Goal: Information Seeking & Learning: Find contact information

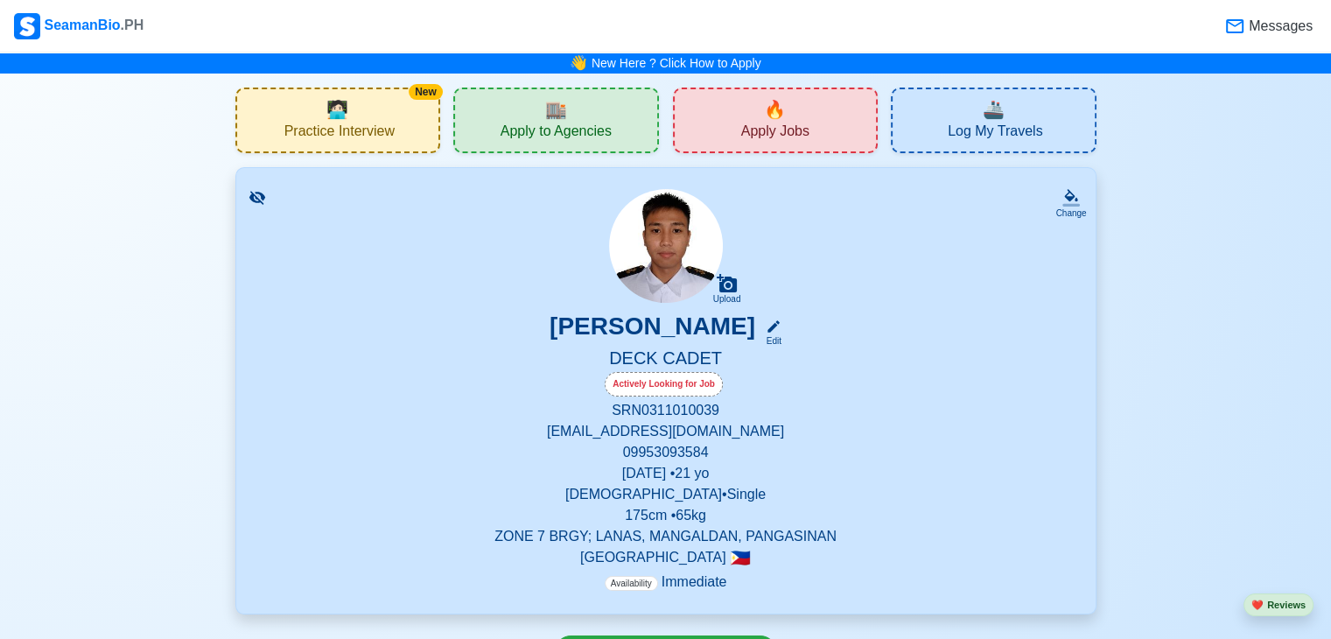
click at [591, 144] on span "Apply to Agencies" at bounding box center [556, 134] width 111 height 22
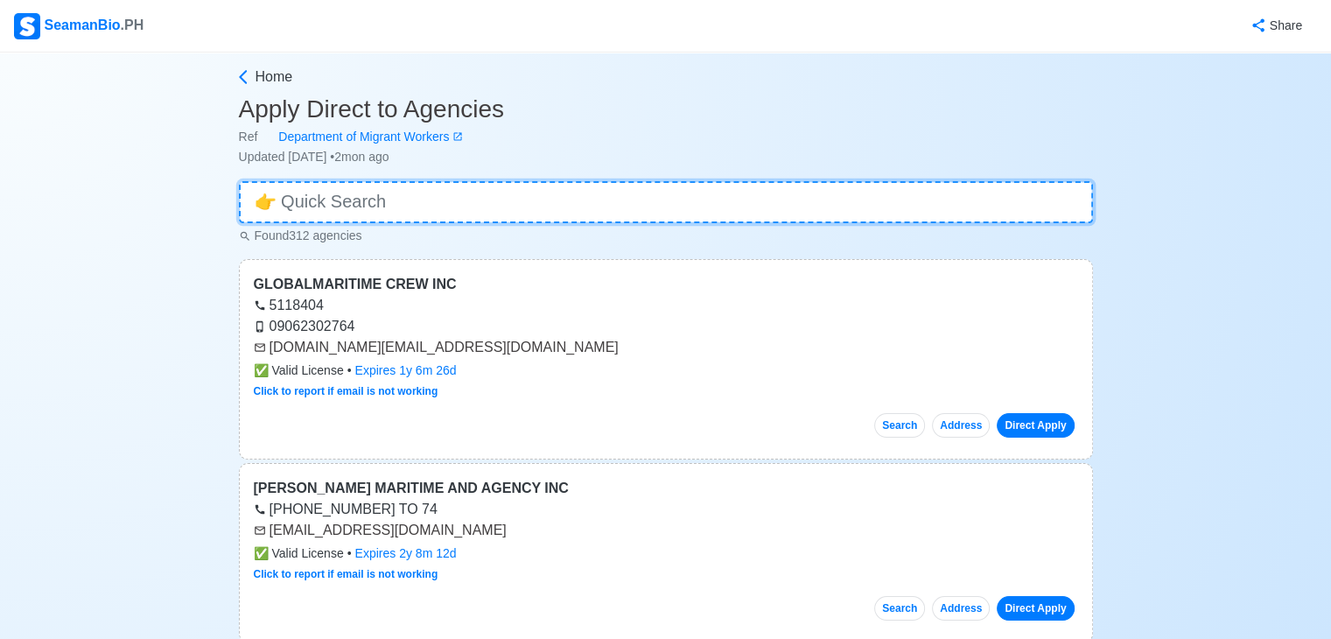
click at [381, 193] on input at bounding box center [666, 202] width 854 height 42
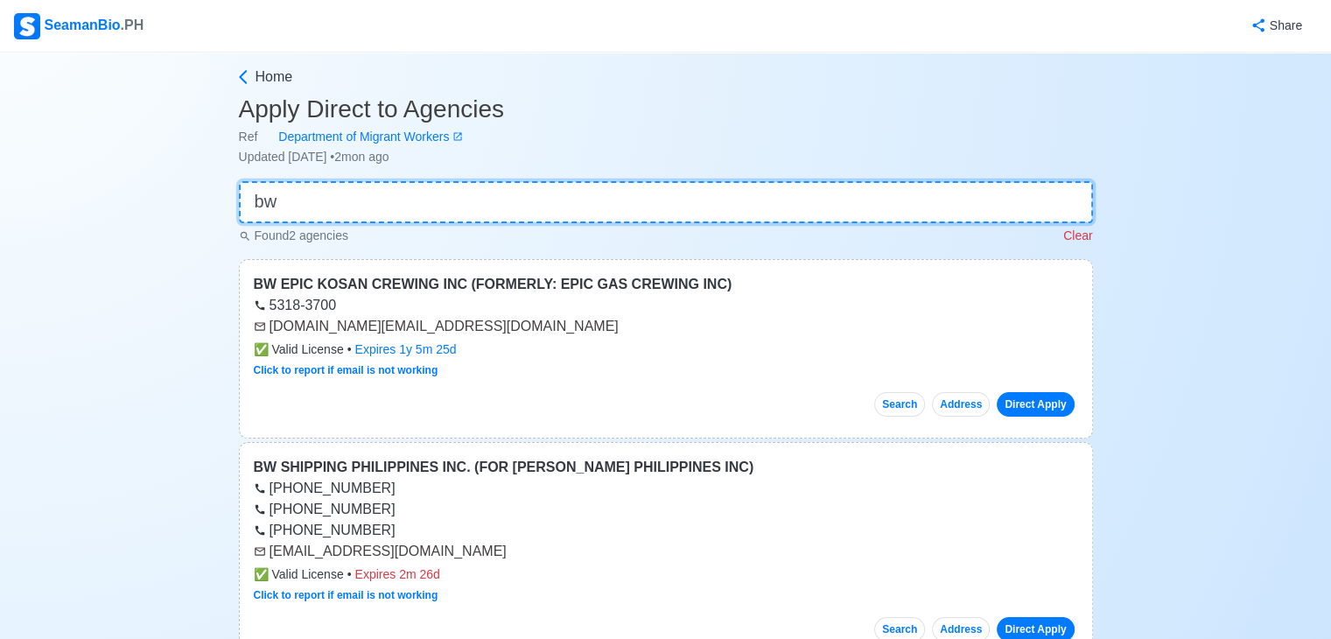
type input "bw"
drag, startPoint x: 270, startPoint y: 326, endPoint x: 411, endPoint y: 327, distance: 141.8
click at [411, 327] on div "recruit.ph@bwek.com" at bounding box center [666, 326] width 825 height 21
copy div "recruit.ph@bwek.com"
click at [431, 179] on main "Home Apply Direct to Agencies Ref Department of Migrant Workers Updated Jul 15,…" at bounding box center [666, 598] width 881 height 1063
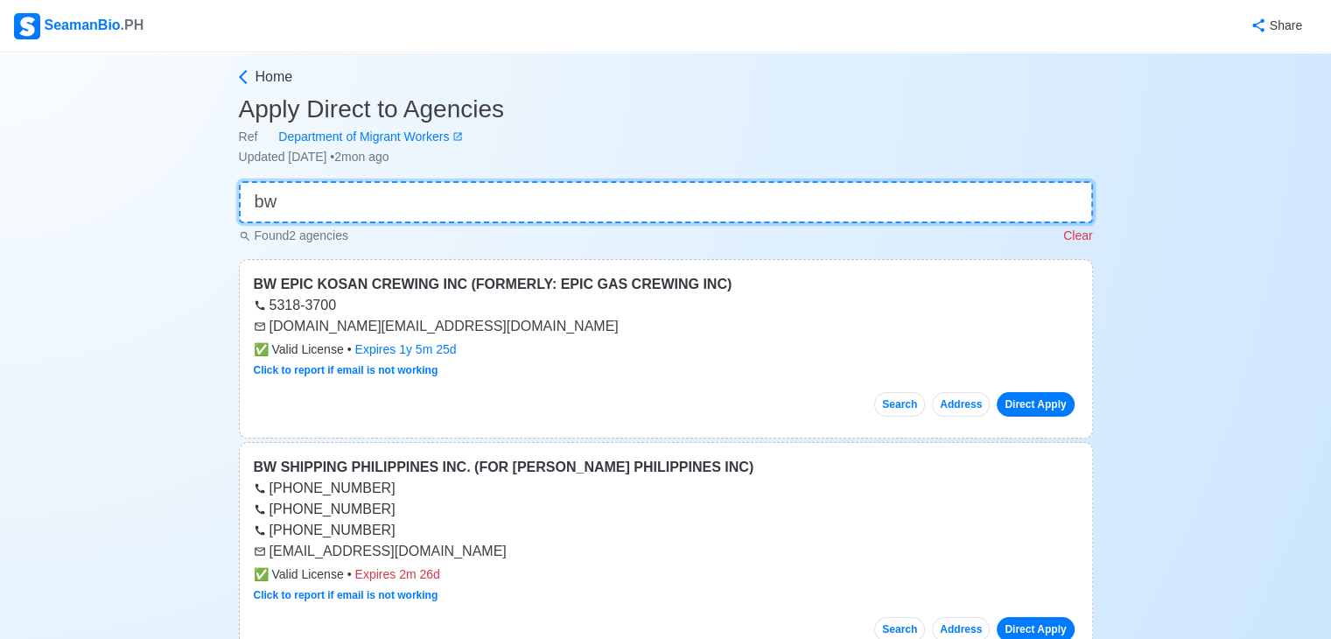
click at [432, 190] on input "bw" at bounding box center [666, 202] width 854 height 42
click at [434, 192] on input "bw" at bounding box center [666, 202] width 854 height 42
click at [441, 196] on input "bw" at bounding box center [666, 202] width 854 height 42
click at [439, 196] on input "bw" at bounding box center [666, 202] width 854 height 42
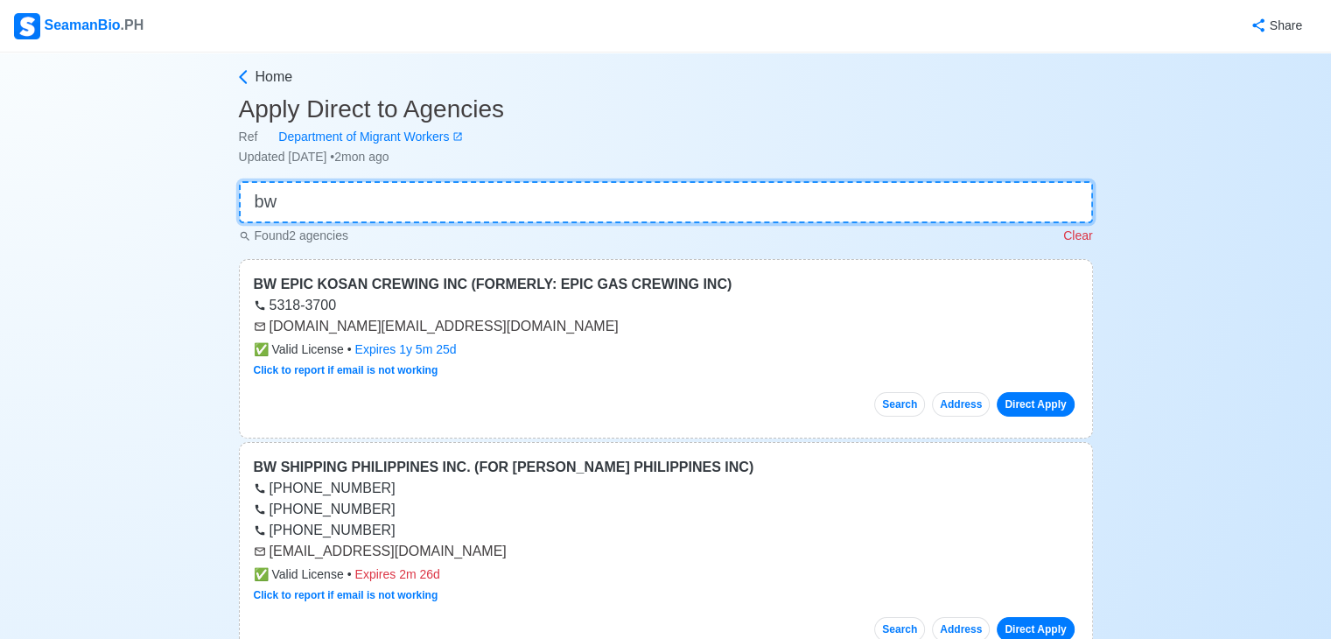
click at [437, 197] on input "bw" at bounding box center [666, 202] width 854 height 42
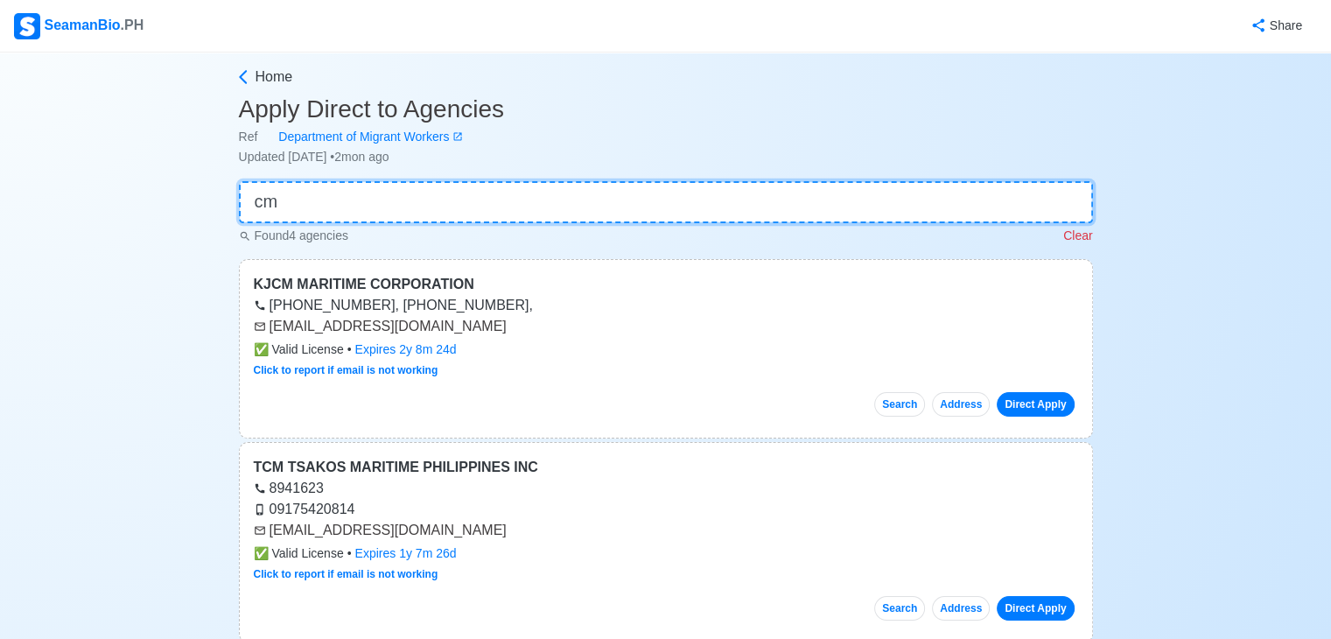
type input "cma"
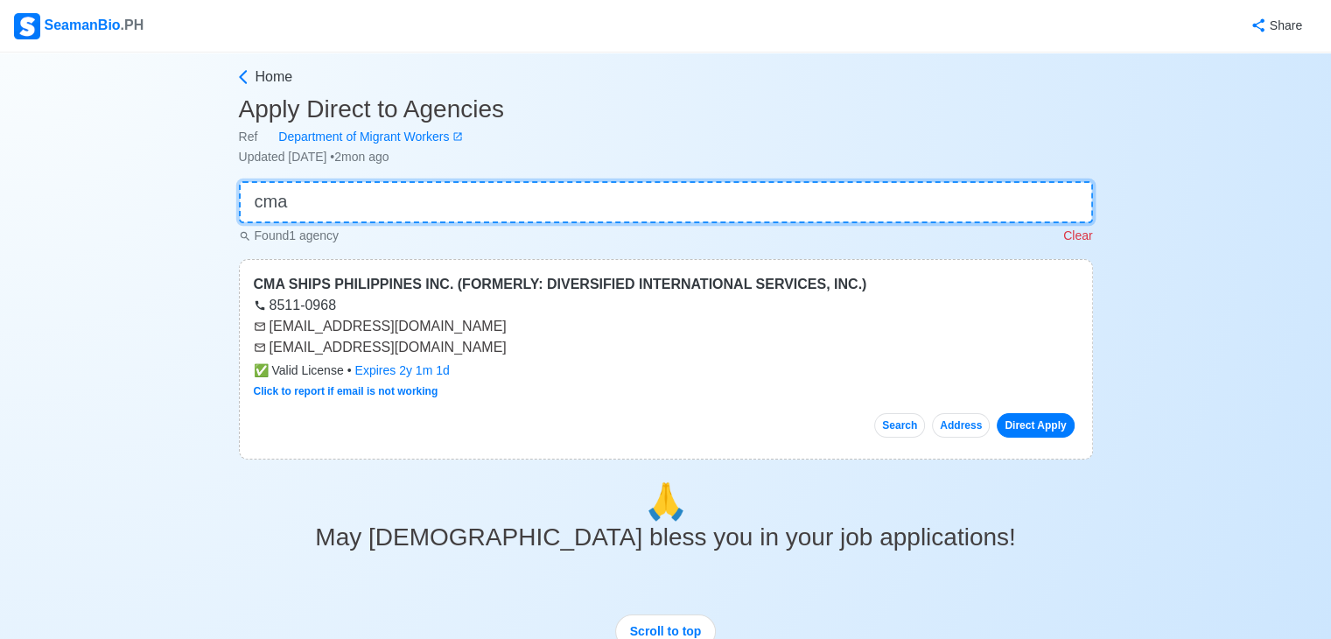
click at [627, 212] on input "cma" at bounding box center [666, 202] width 854 height 42
type input "bsm"
drag, startPoint x: 267, startPoint y: 349, endPoint x: 535, endPoint y: 345, distance: 267.9
click at [535, 345] on div "ph-csc-apply@bs-shipmanagement.com" at bounding box center [666, 347] width 825 height 21
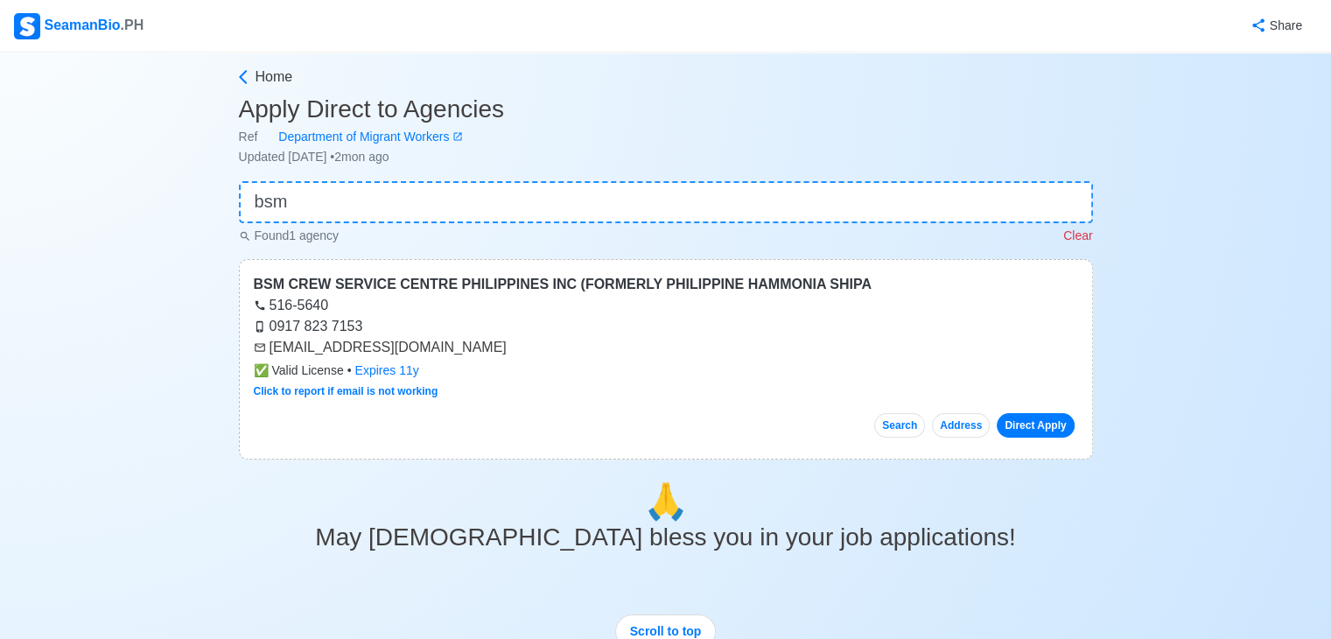
copy div "ph-csc-apply@bs-shipmanagement.com"
click at [416, 212] on input "bsm" at bounding box center [666, 202] width 854 height 42
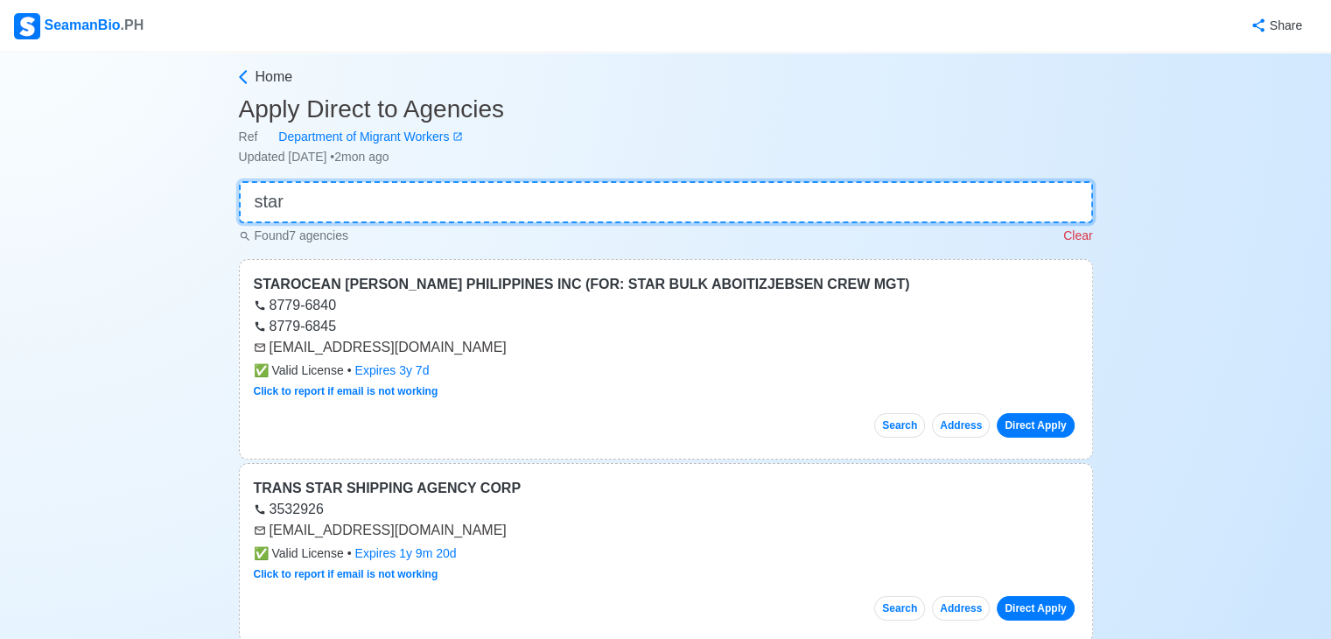
type input "star"
drag, startPoint x: 293, startPoint y: 347, endPoint x: 488, endPoint y: 351, distance: 194.4
click at [488, 351] on div "recruitment@starocean.com.ph" at bounding box center [666, 347] width 825 height 21
copy div "recruitment@starocean.com.ph"
click at [332, 223] on div "Found 7 agencies Clear" at bounding box center [666, 234] width 854 height 22
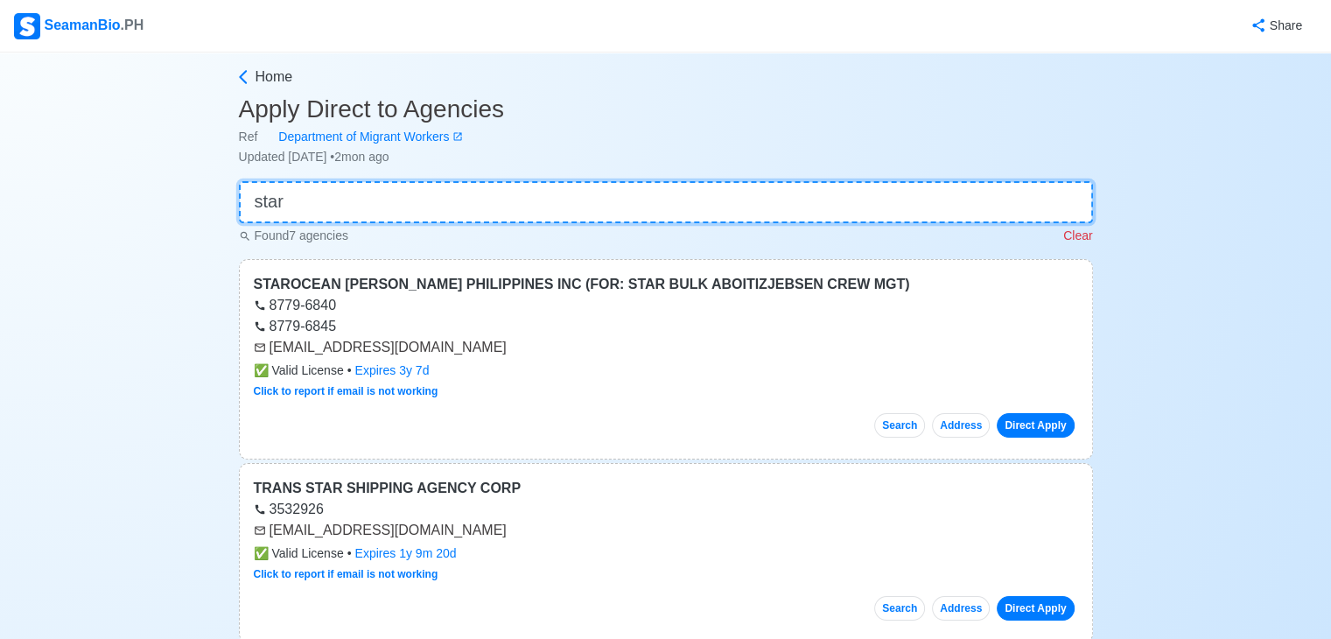
click at [334, 204] on input "star" at bounding box center [666, 202] width 854 height 42
click at [336, 200] on input "star" at bounding box center [666, 202] width 854 height 42
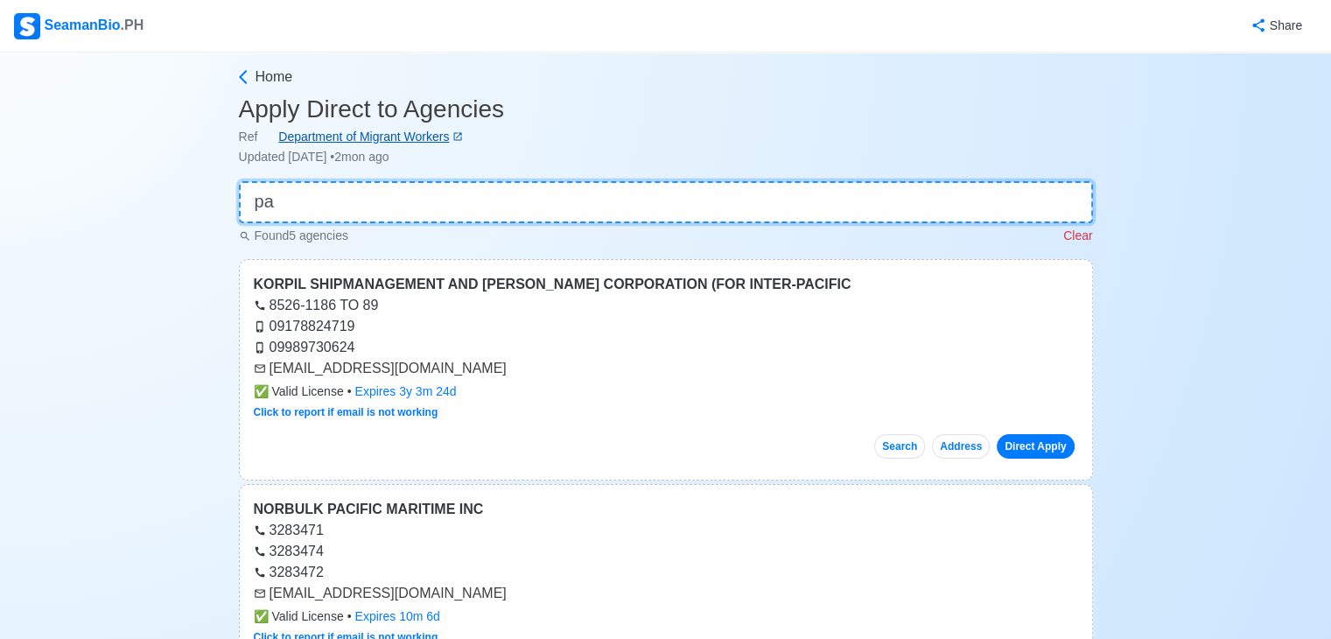
type input "p"
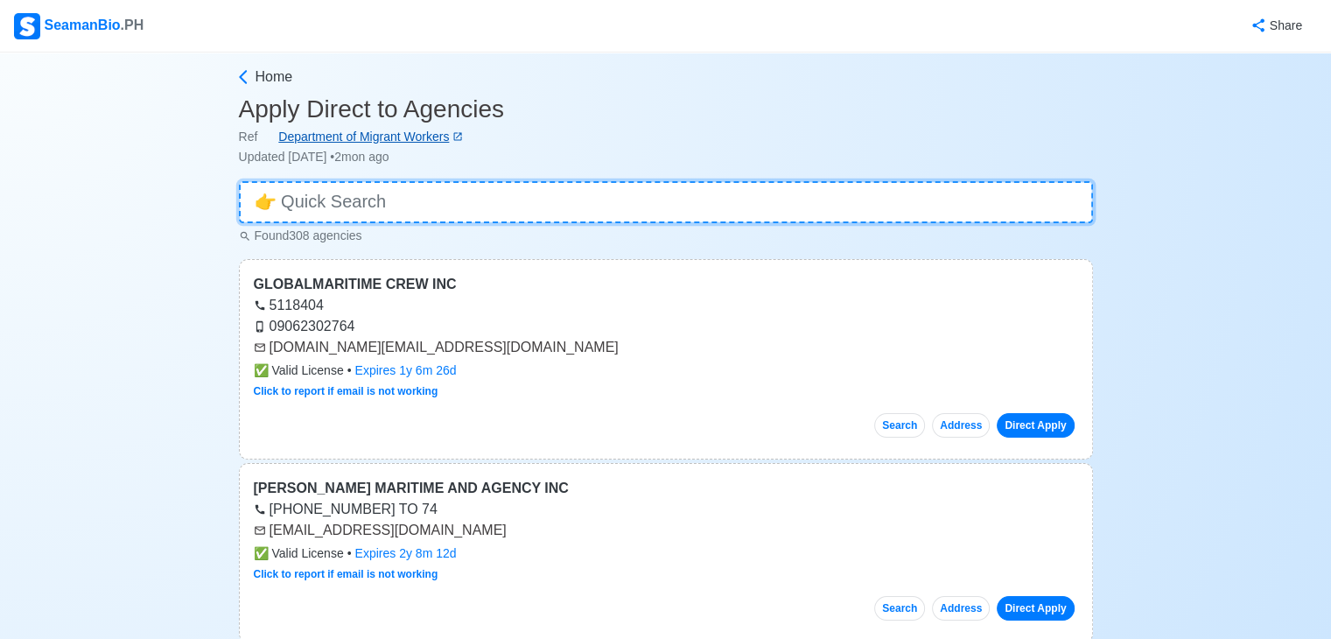
type input "2"
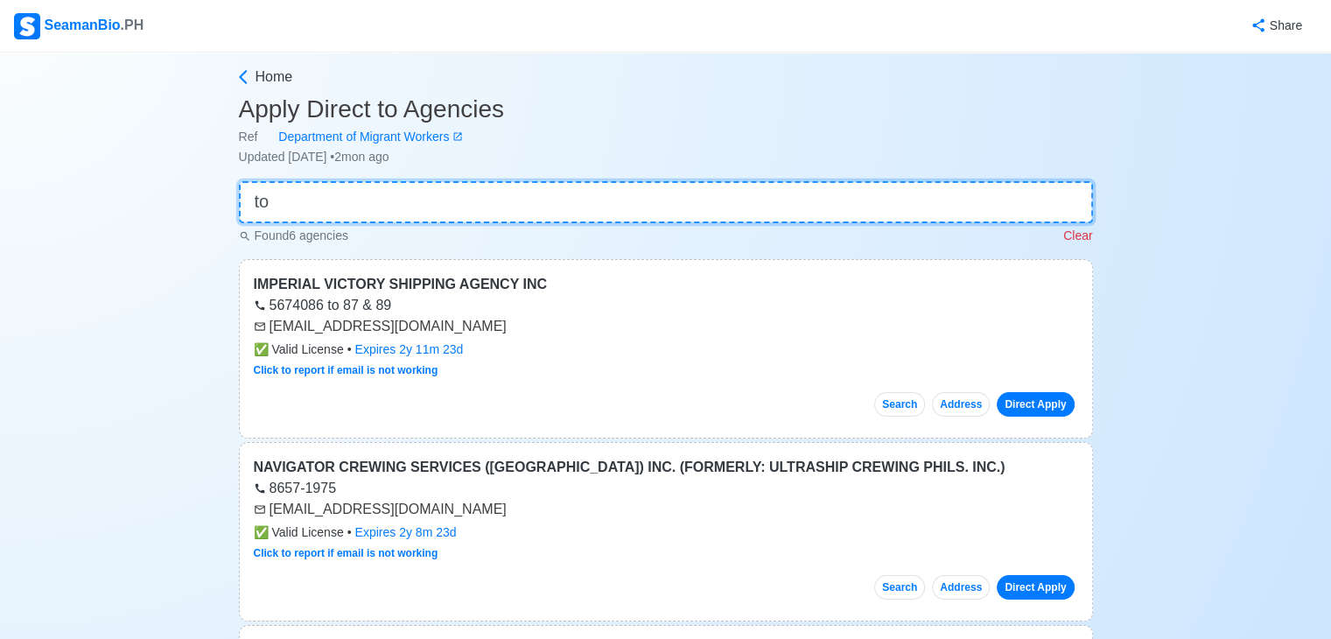
type input "t"
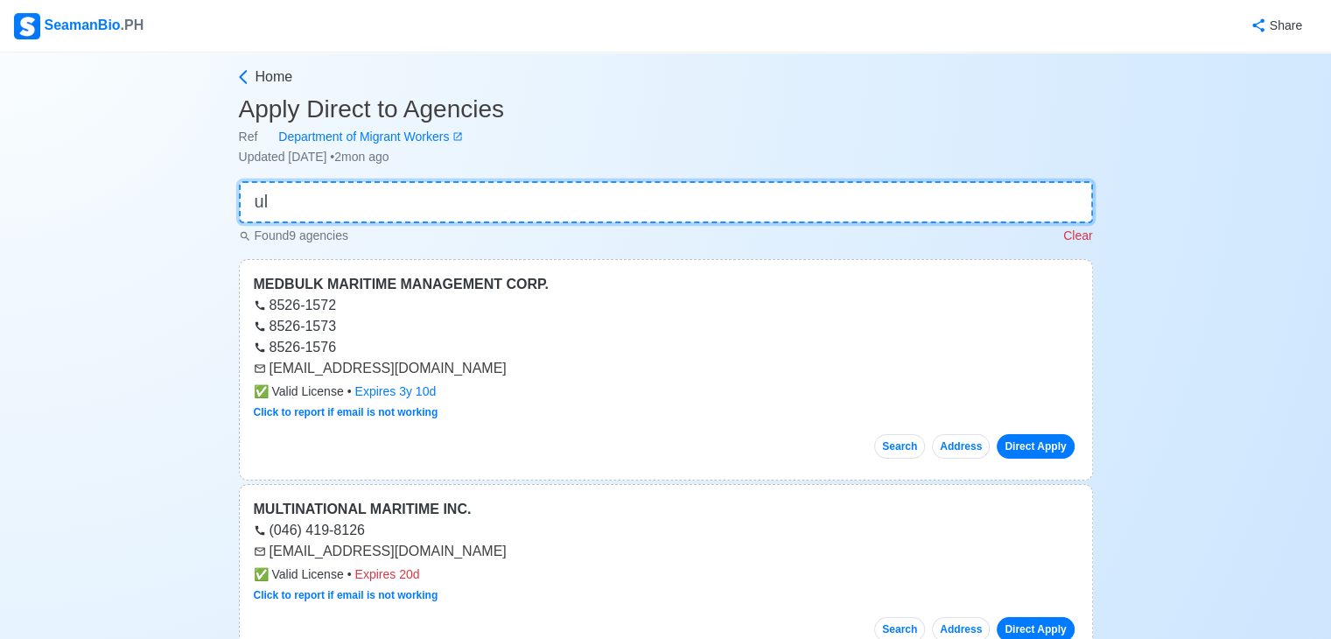
type input "u"
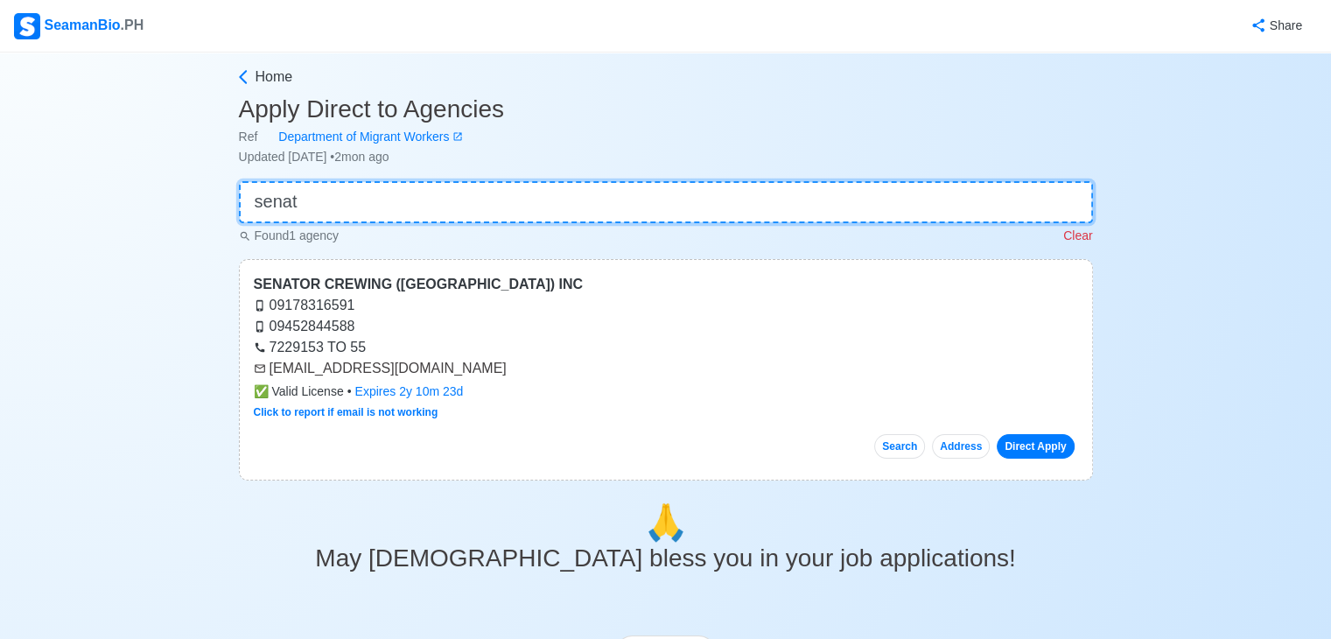
type input "senat"
drag, startPoint x: 272, startPoint y: 369, endPoint x: 347, endPoint y: 367, distance: 75.3
click at [347, 367] on div "scm@scm.com.ph" at bounding box center [666, 368] width 825 height 21
click at [273, 372] on div "scm@scm.com.ph" at bounding box center [666, 368] width 825 height 21
drag, startPoint x: 263, startPoint y: 364, endPoint x: 299, endPoint y: 367, distance: 36.0
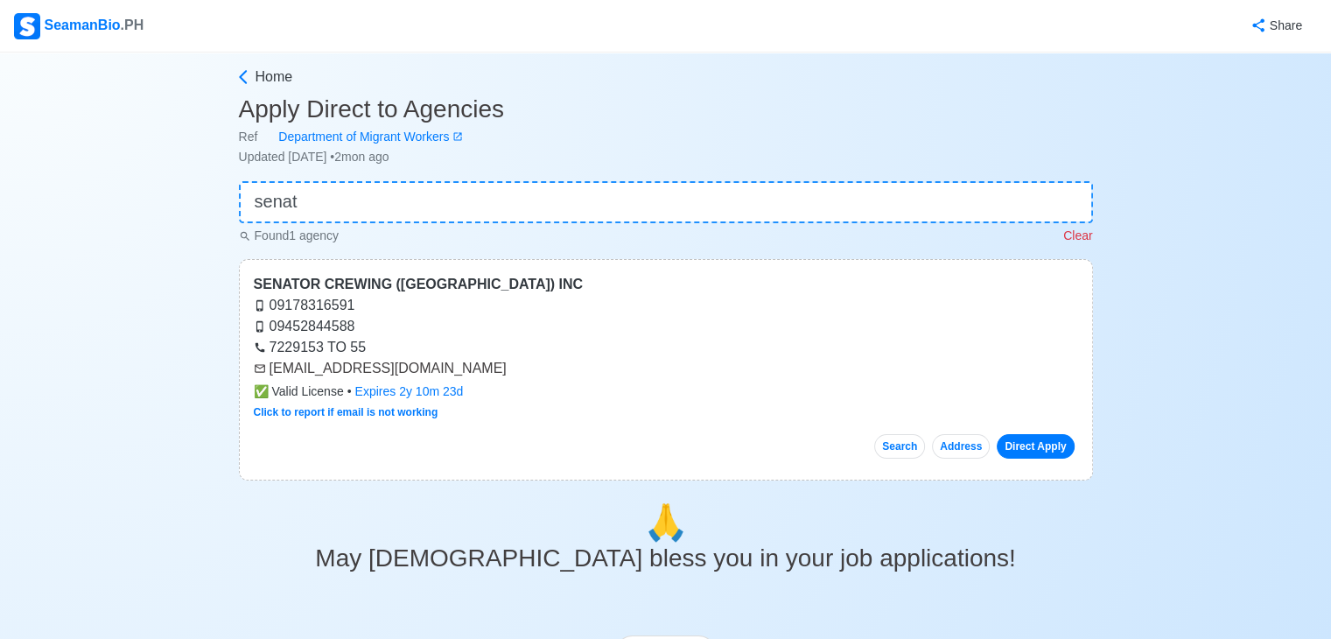
click at [299, 367] on div "scm@scm.com.ph" at bounding box center [666, 368] width 825 height 21
drag, startPoint x: 270, startPoint y: 367, endPoint x: 385, endPoint y: 369, distance: 115.6
click at [385, 369] on div "scm@scm.com.ph" at bounding box center [666, 368] width 825 height 21
copy div "scm@scm.com.ph"
click at [326, 225] on div "Found 1 agency Clear" at bounding box center [666, 234] width 854 height 22
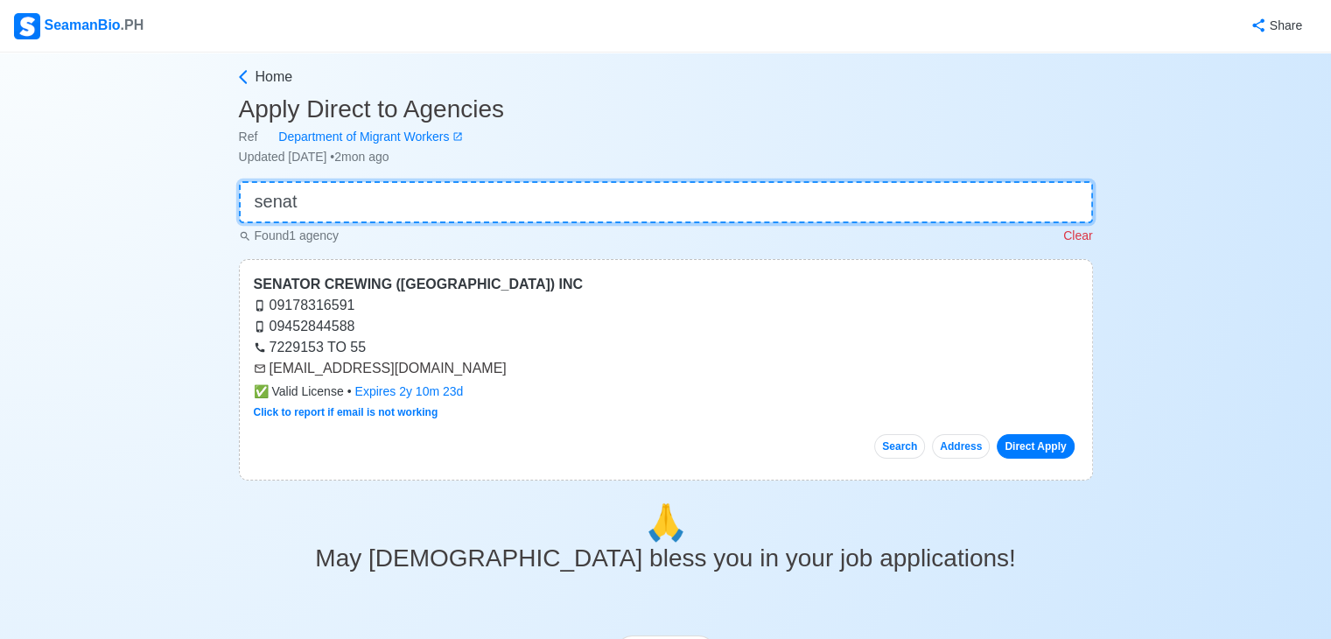
click at [329, 208] on input "senat" at bounding box center [666, 202] width 854 height 42
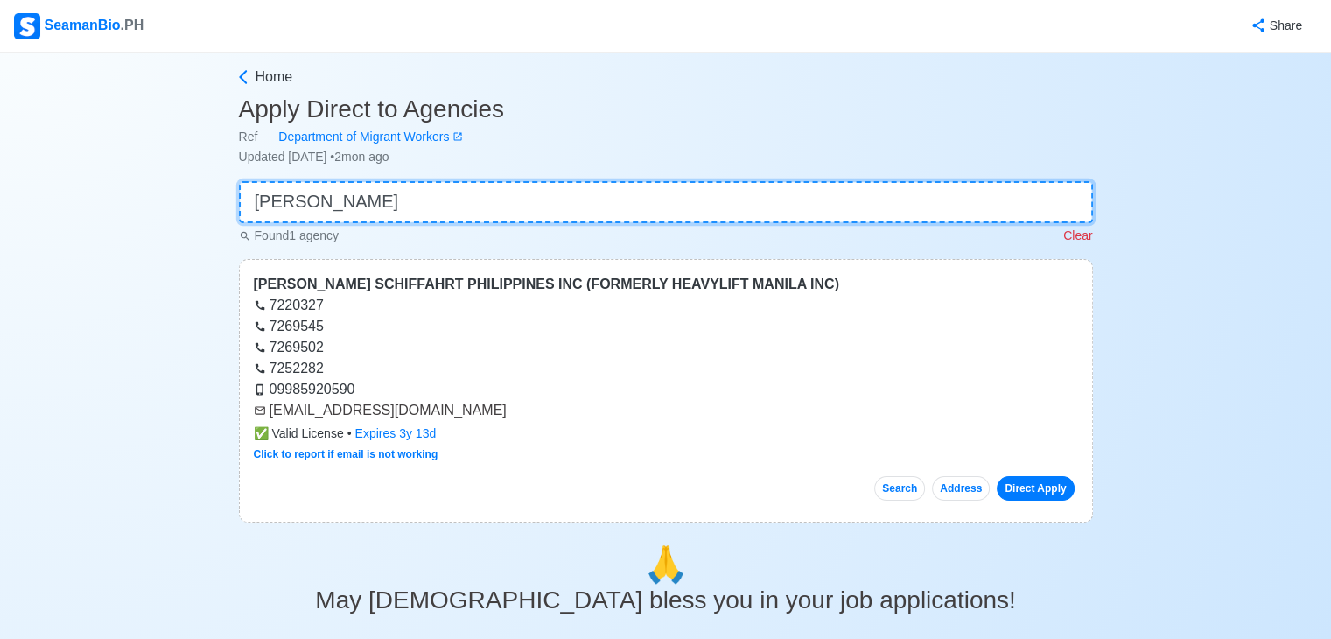
type input "bries"
drag, startPoint x: 272, startPoint y: 411, endPoint x: 399, endPoint y: 413, distance: 126.9
click at [399, 413] on div "applicantsbriesephil@gmail.com" at bounding box center [666, 410] width 825 height 21
click at [453, 383] on div "09985920590" at bounding box center [666, 389] width 825 height 21
drag, startPoint x: 272, startPoint y: 411, endPoint x: 473, endPoint y: 418, distance: 200.6
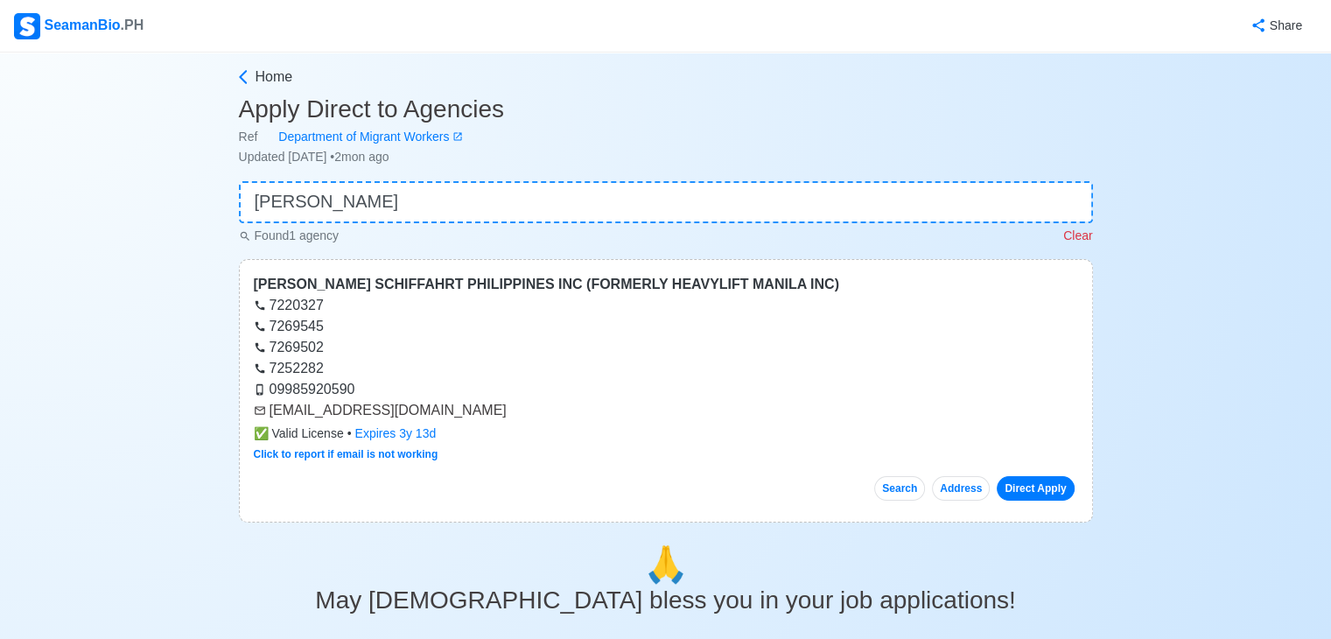
click at [473, 418] on div "applicantsbriesephil@gmail.com" at bounding box center [666, 410] width 825 height 21
copy div "applicantsbriesephil@gmail.com"
click at [298, 207] on input "bries" at bounding box center [666, 202] width 854 height 42
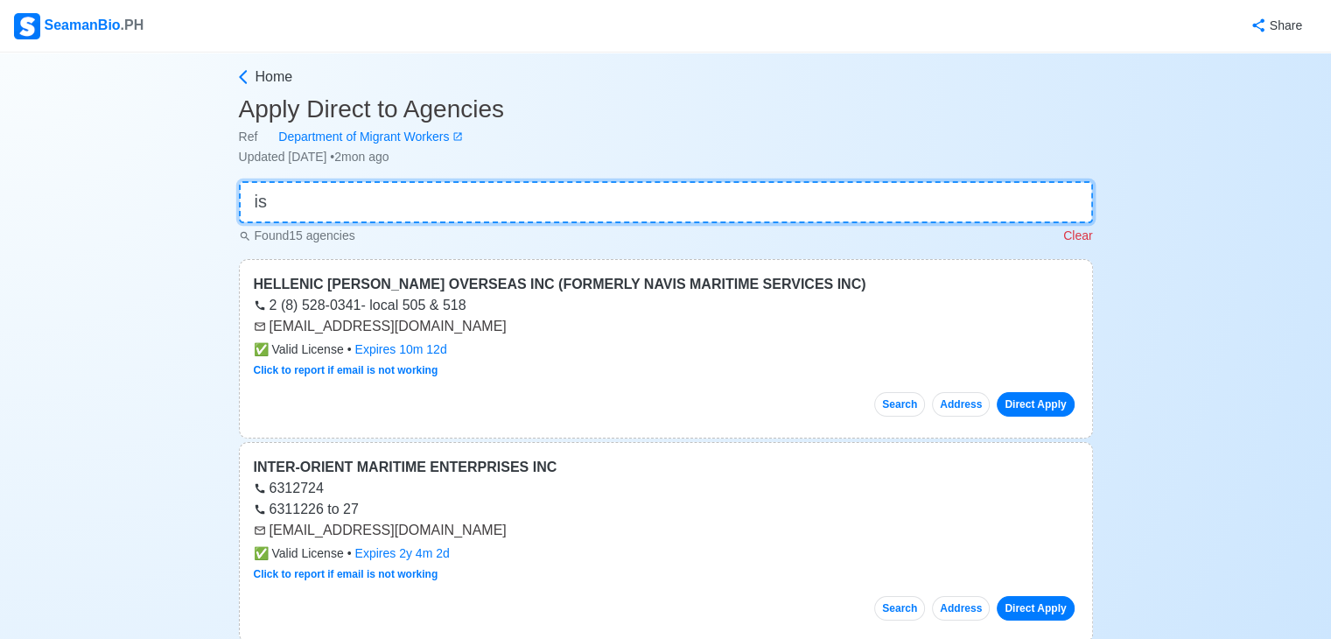
type input "i"
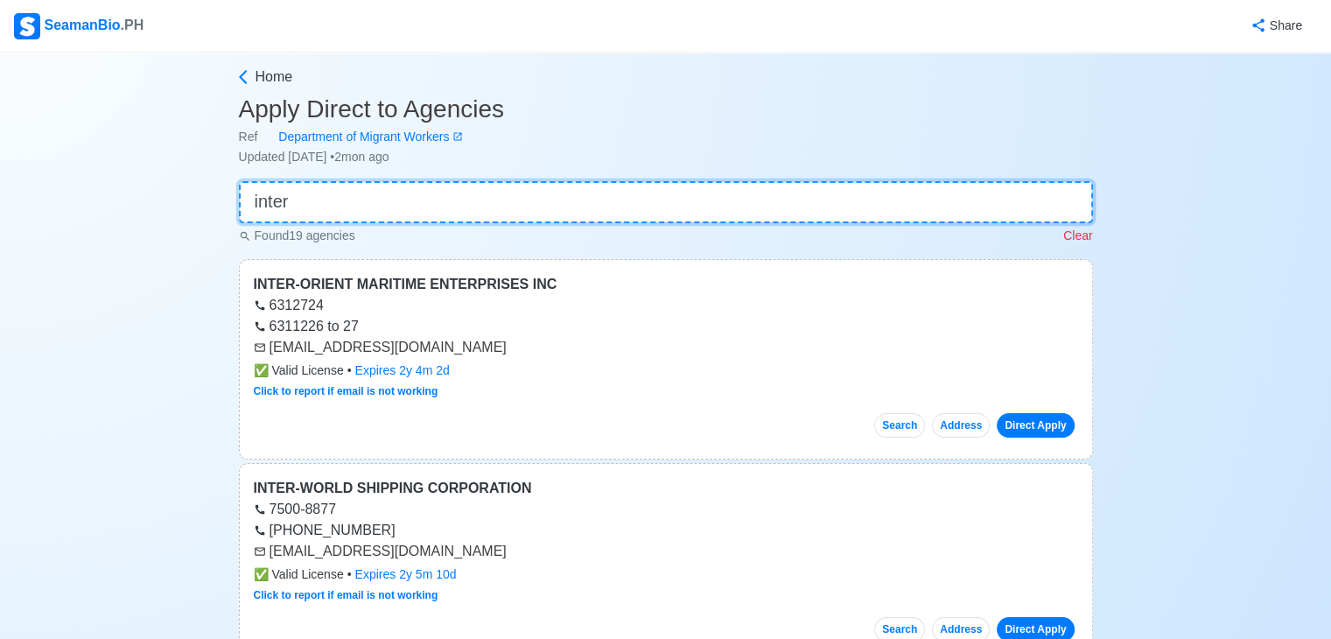
type input "inter"
drag, startPoint x: 270, startPoint y: 549, endPoint x: 538, endPoint y: 556, distance: 268.8
click at [538, 556] on div "recruitment1@interworldships.com" at bounding box center [666, 551] width 825 height 21
copy div "recruitment1@interworldships.com"
click at [410, 197] on input "inter" at bounding box center [666, 202] width 854 height 42
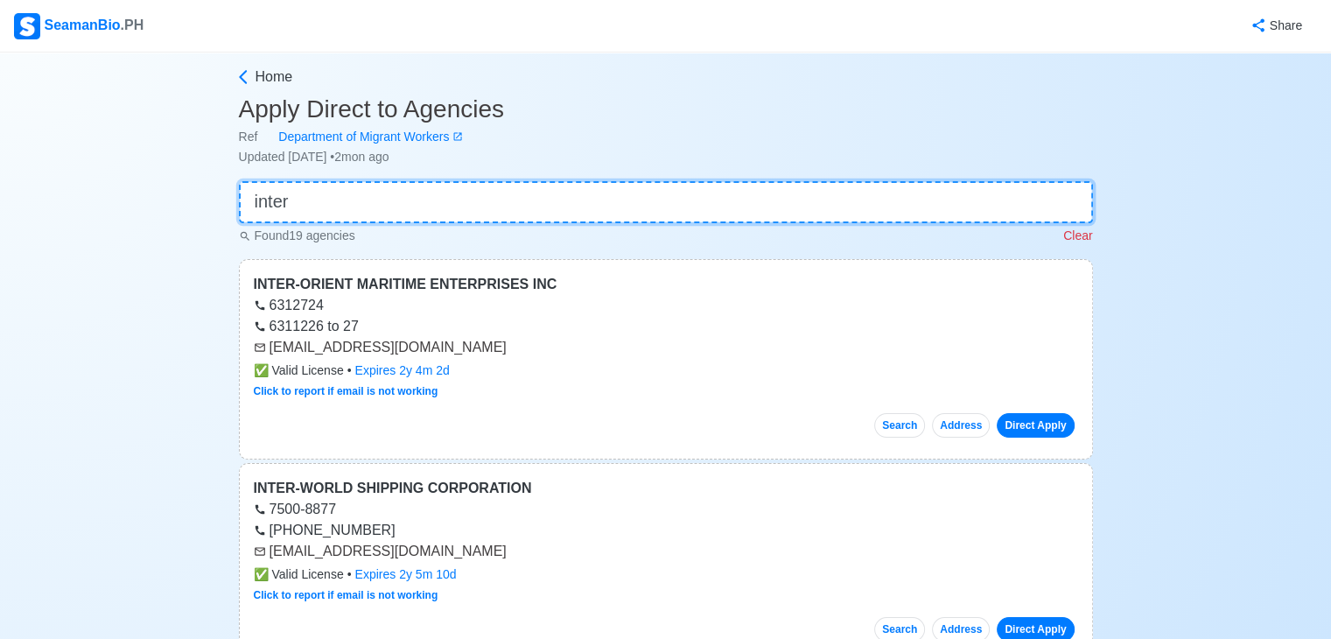
click at [410, 199] on input "inter" at bounding box center [666, 202] width 854 height 42
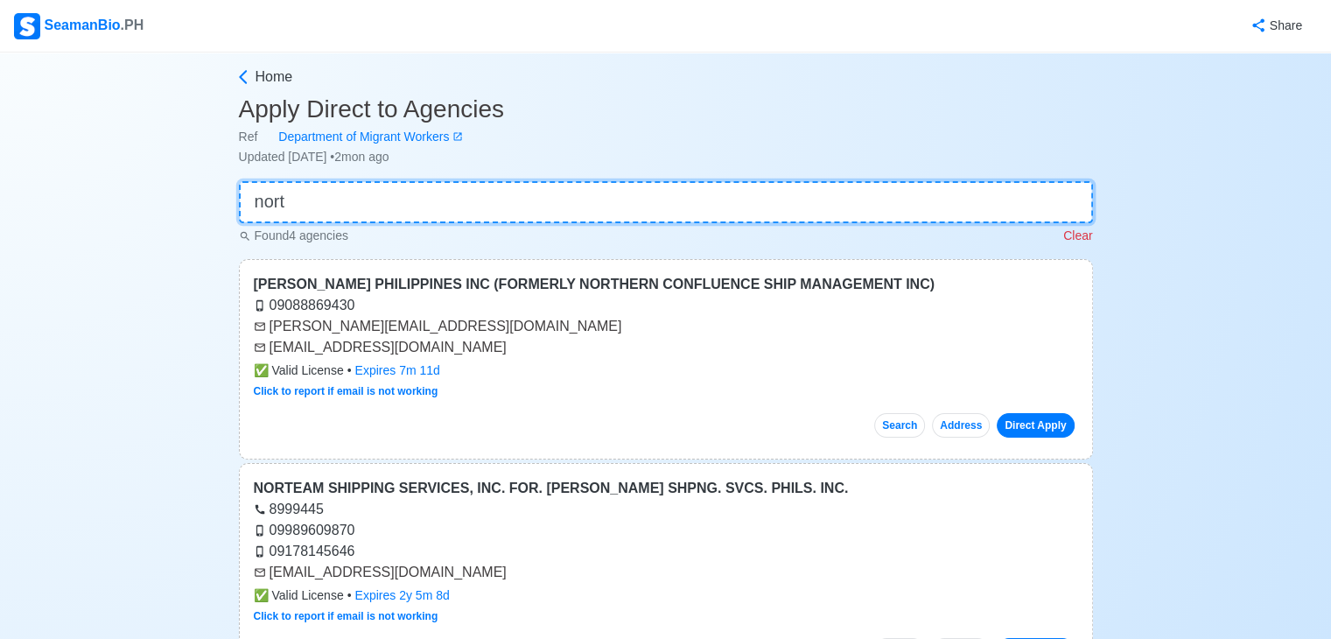
type input "nort"
drag, startPoint x: 273, startPoint y: 573, endPoint x: 477, endPoint y: 568, distance: 204.0
click at [471, 566] on div "norteam.main@norteam.com.ph" at bounding box center [666, 572] width 825 height 21
copy div "orteam.main@norteam.com.ph"
click at [453, 203] on input "nort" at bounding box center [666, 202] width 854 height 42
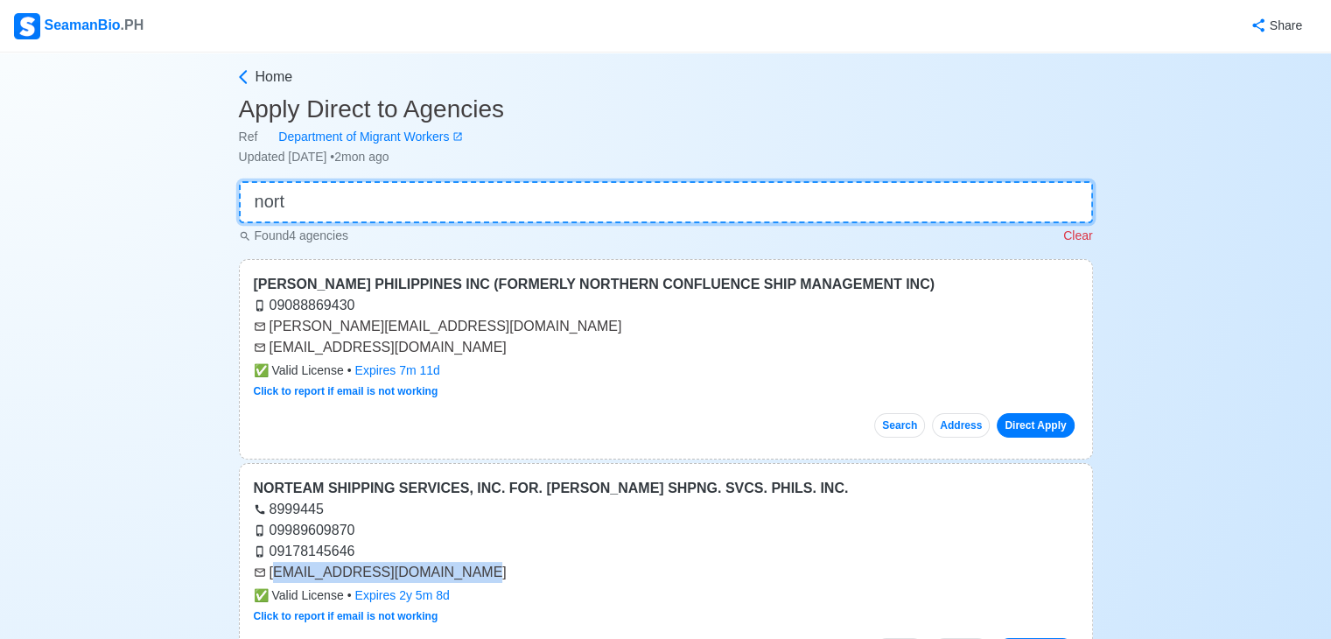
click at [453, 203] on input "nort" at bounding box center [666, 202] width 854 height 42
click at [453, 204] on input "nort" at bounding box center [666, 202] width 854 height 42
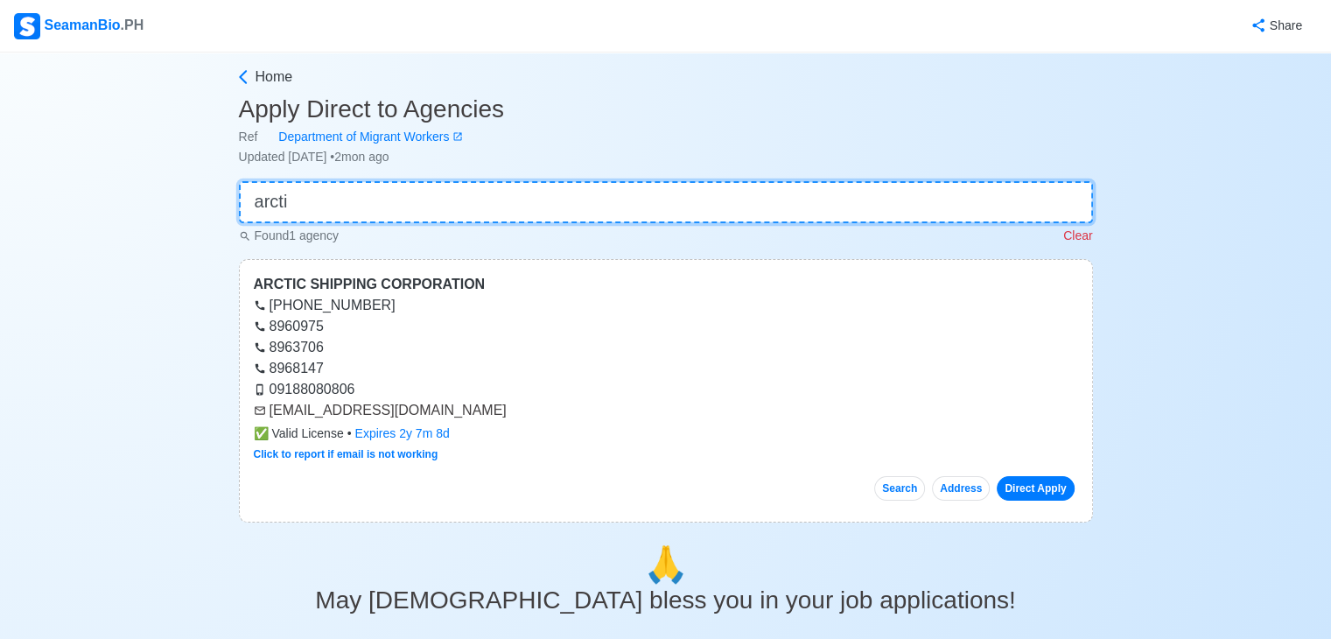
type input "arcti"
drag, startPoint x: 270, startPoint y: 414, endPoint x: 493, endPoint y: 416, distance: 223.2
click at [493, 416] on div "recruitment@arcticshipping.com.ph" at bounding box center [666, 410] width 825 height 21
copy div "recruitment@arcticshipping.com.ph"
